Goal: Transaction & Acquisition: Purchase product/service

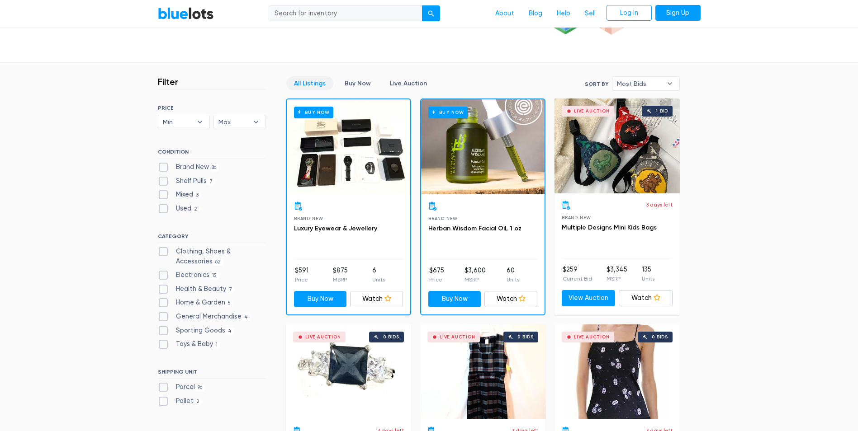
scroll to position [226, 0]
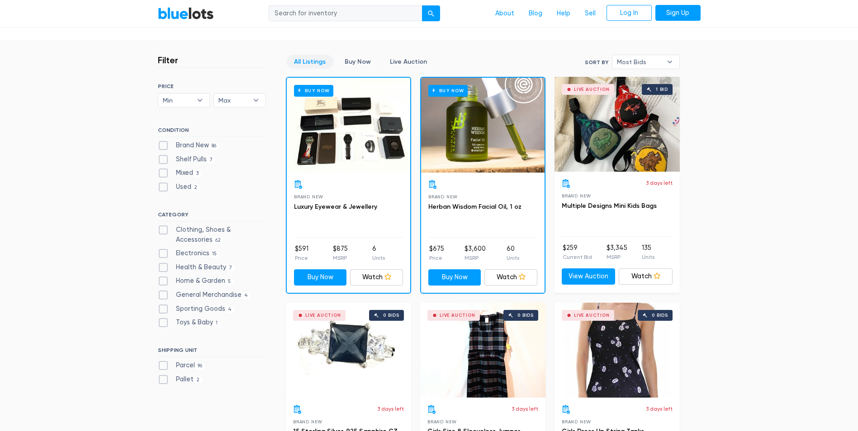
click at [210, 309] on label "Sporting Goods 4" at bounding box center [196, 309] width 77 height 10
click at [164, 309] on Goods"] "Sporting Goods 4" at bounding box center [161, 307] width 6 height 6
checkbox Goods"] "true"
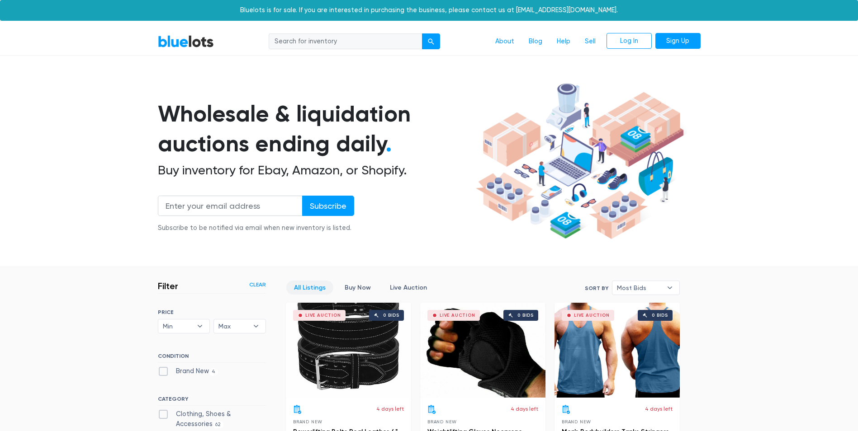
click at [173, 45] on link "BlueLots" at bounding box center [186, 41] width 56 height 13
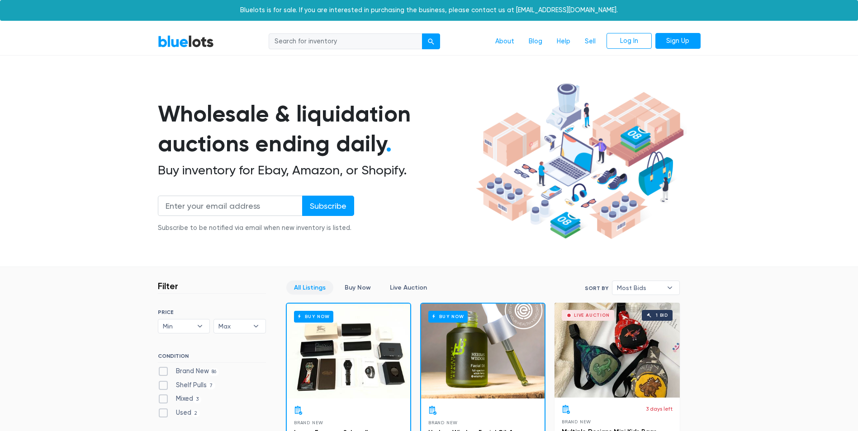
scroll to position [45, 0]
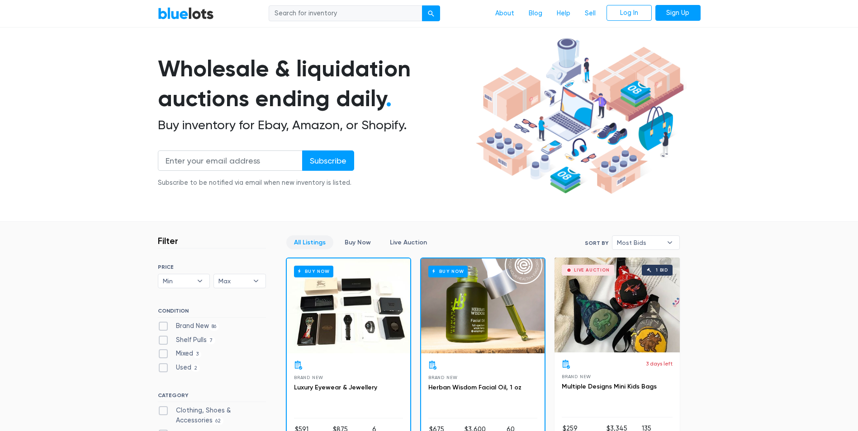
click at [200, 324] on label "Brand New 86" at bounding box center [188, 327] width 61 height 10
click at [164, 324] on New"] "Brand New 86" at bounding box center [161, 325] width 6 height 6
checkbox New"] "true"
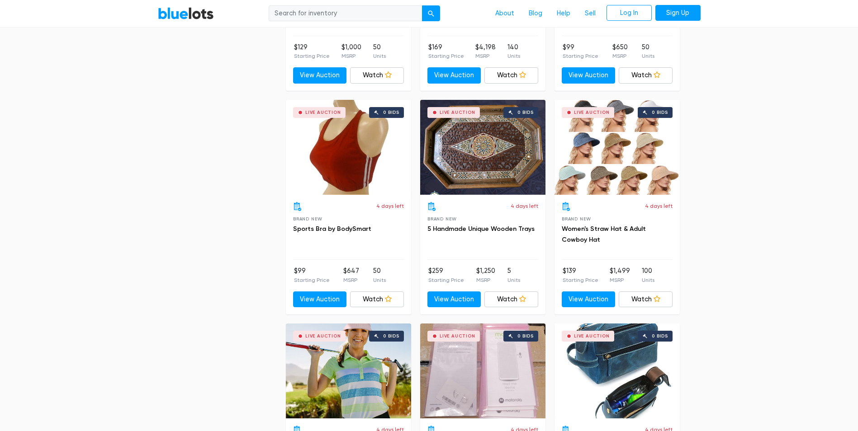
scroll to position [2957, 0]
